Goal: Go to known website: Access a specific website the user already knows

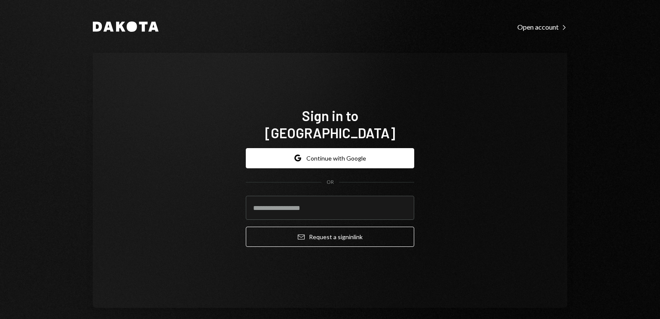
type input "**********"
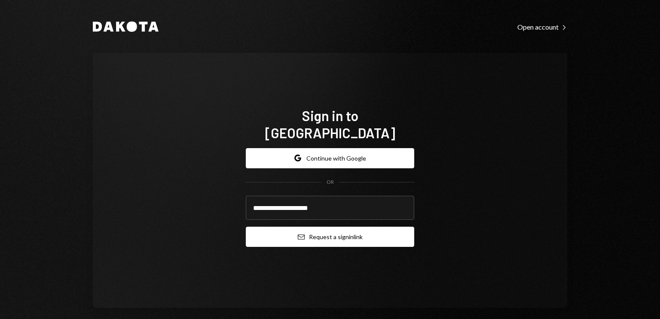
click at [340, 231] on button "Email Request a sign in link" at bounding box center [330, 237] width 168 height 20
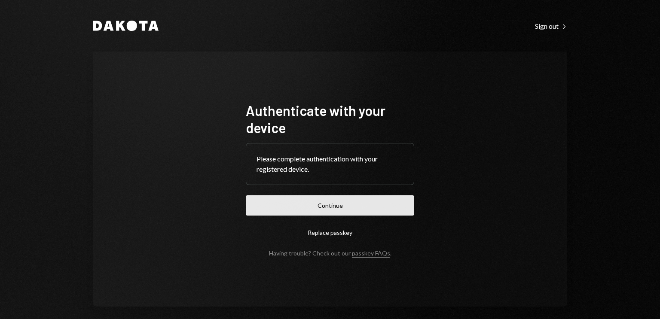
click at [340, 208] on button "Continue" at bounding box center [330, 205] width 168 height 20
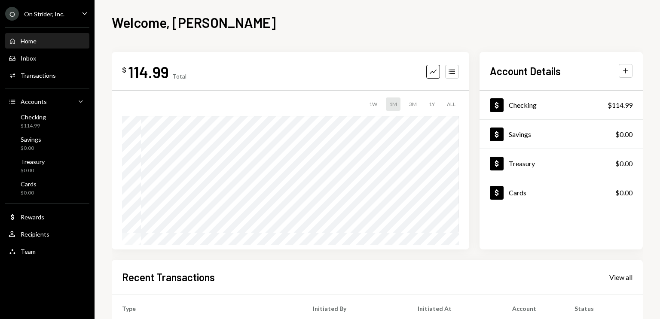
click at [471, 108] on div "$ 114.99 Total Graph Accounts 1W 1M 3M 1Y ALL $114.99 [DATE] Account Details Pl…" at bounding box center [377, 151] width 531 height 198
